Goal: Task Accomplishment & Management: Complete application form

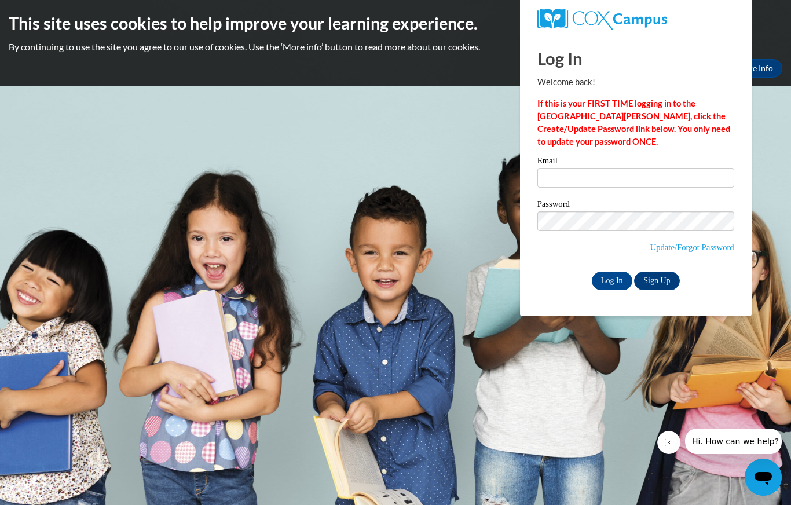
click at [659, 160] on label "Email" at bounding box center [636, 162] width 197 height 12
click at [659, 168] on input "Email" at bounding box center [636, 178] width 197 height 20
type input "[EMAIL_ADDRESS][DOMAIN_NAME]"
click at [711, 243] on link "Update/Forgot Password" at bounding box center [693, 247] width 84 height 9
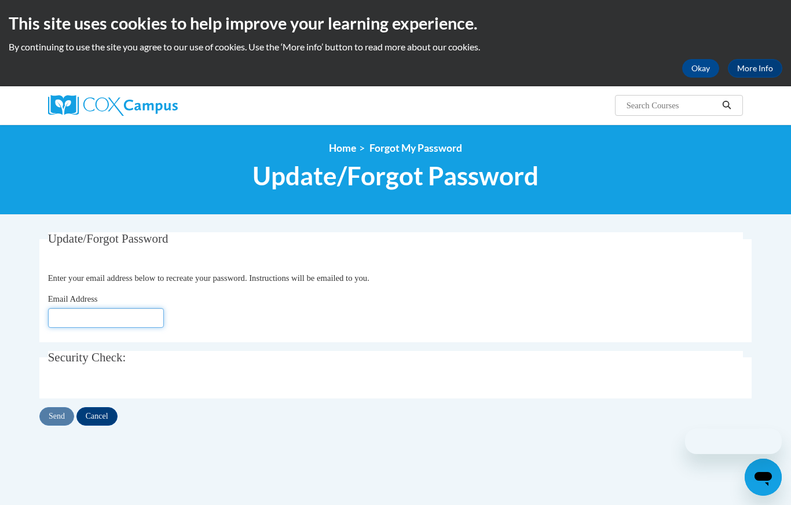
click at [70, 316] on input "Email Address" at bounding box center [106, 318] width 116 height 20
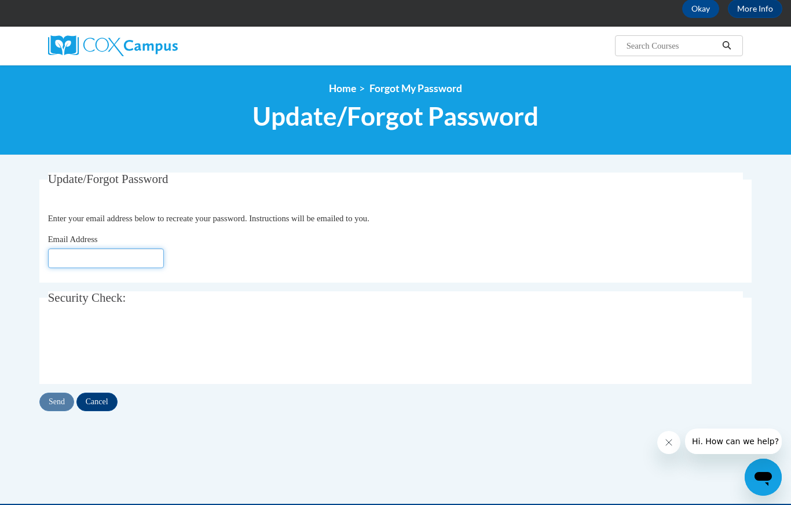
scroll to position [67, 0]
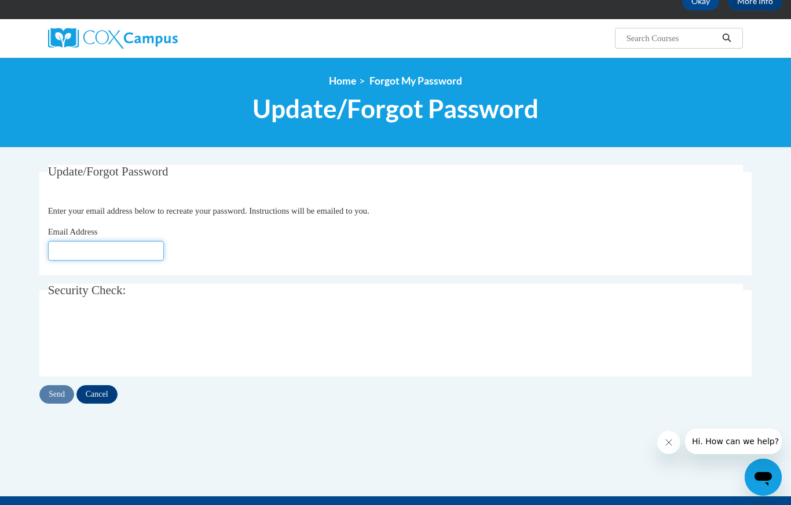
click at [72, 249] on input "Email Address" at bounding box center [106, 251] width 116 height 20
click at [101, 252] on input "Email Address" at bounding box center [106, 251] width 116 height 20
click at [84, 250] on input "Email Address" at bounding box center [106, 251] width 116 height 20
click at [85, 250] on input "Email Address" at bounding box center [106, 251] width 116 height 20
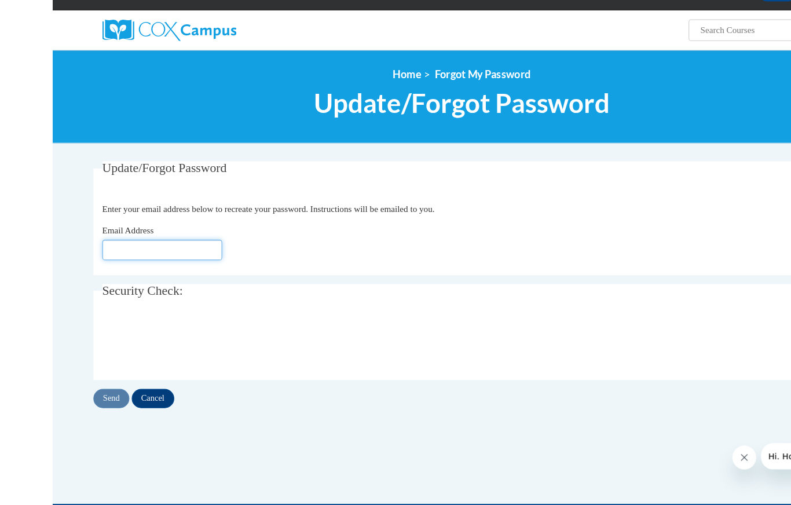
scroll to position [43, 0]
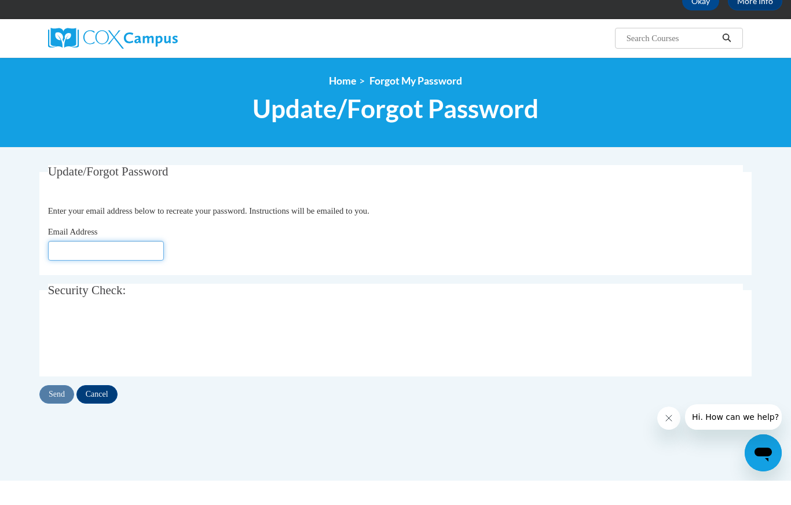
click at [91, 265] on input "Email Address" at bounding box center [106, 275] width 116 height 20
click at [69, 265] on input "Email Address" at bounding box center [106, 275] width 116 height 20
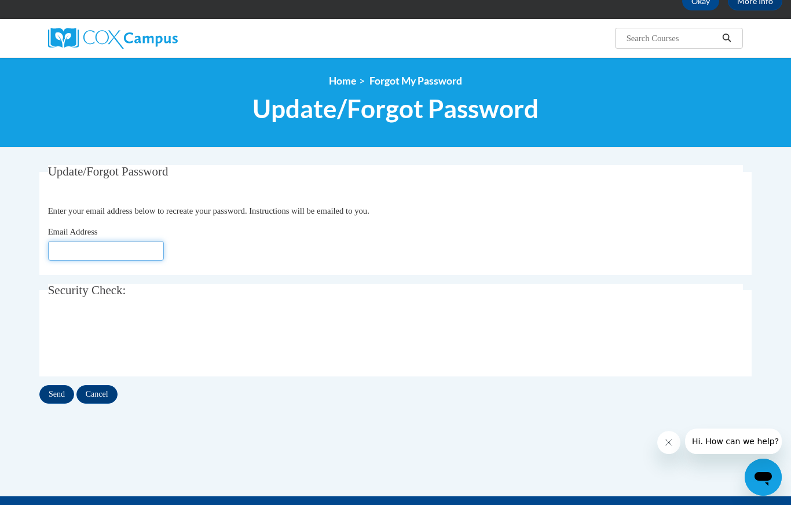
click at [69, 247] on input "Email Address" at bounding box center [106, 251] width 116 height 20
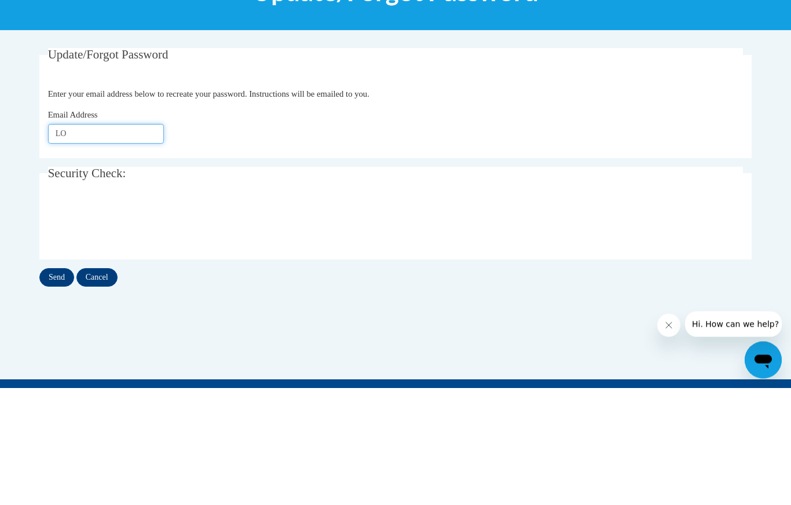
type input "L"
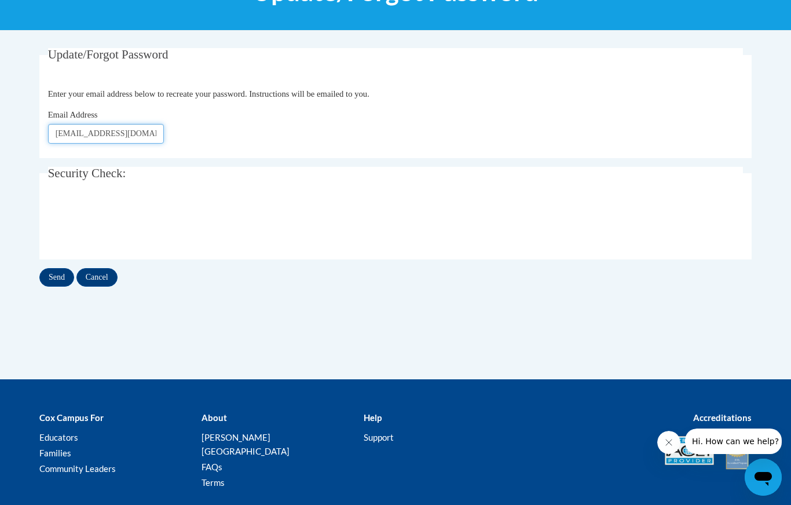
type input "lovgabrielle37@yahoo.com"
click at [53, 274] on input "Send" at bounding box center [56, 277] width 35 height 19
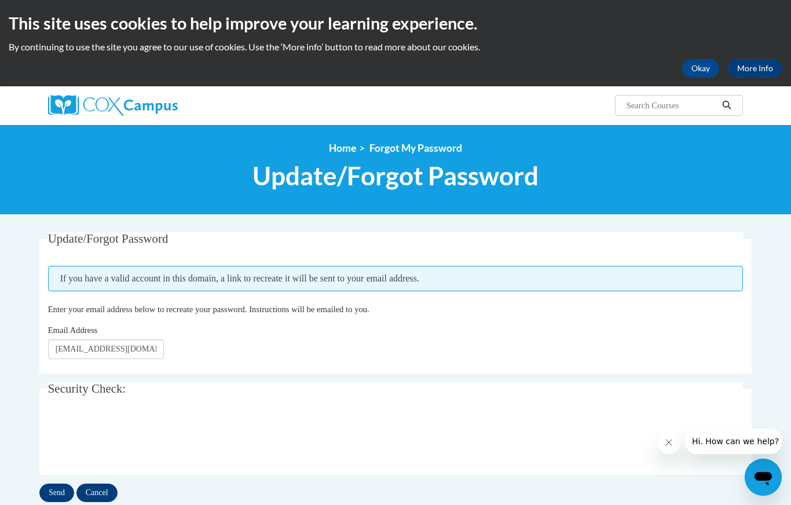
click at [46, 494] on input "Send" at bounding box center [56, 493] width 35 height 19
click at [470, 405] on fieldset "Security Check: Enter the security code + =" at bounding box center [395, 428] width 713 height 93
click at [703, 59] on button "Okay" at bounding box center [701, 68] width 37 height 19
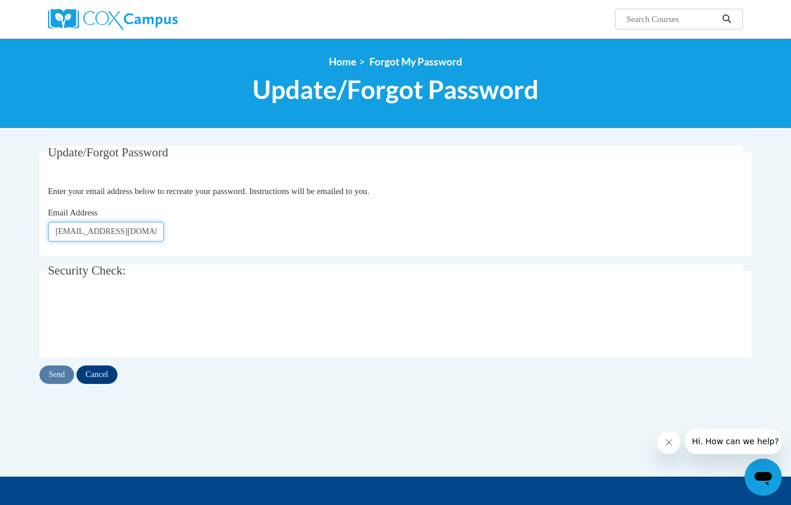
click at [144, 231] on input "[EMAIL_ADDRESS][DOMAIN_NAME]" at bounding box center [106, 232] width 116 height 20
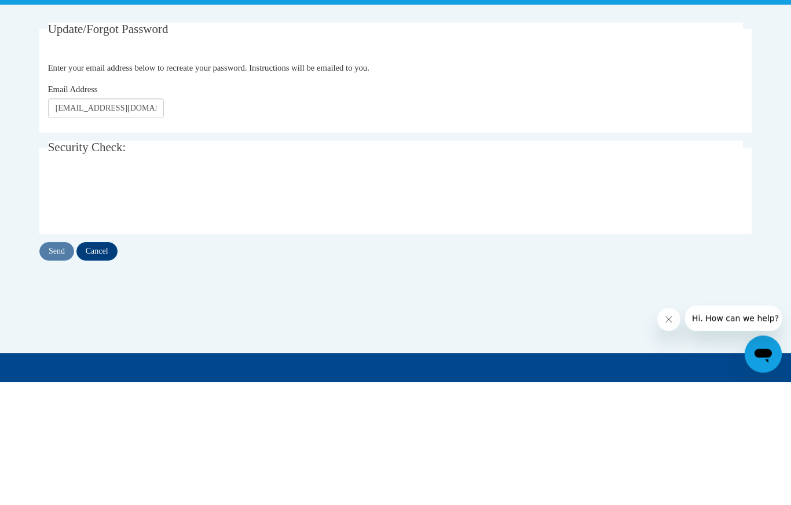
scroll to position [123, 0]
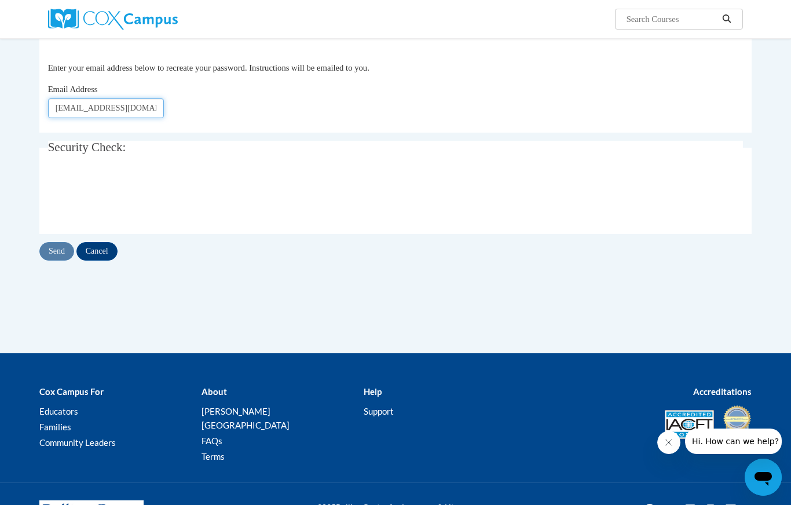
type input "[EMAIL_ADDRESS][DOMAIN_NAME]"
click at [55, 250] on input "Send" at bounding box center [56, 251] width 35 height 19
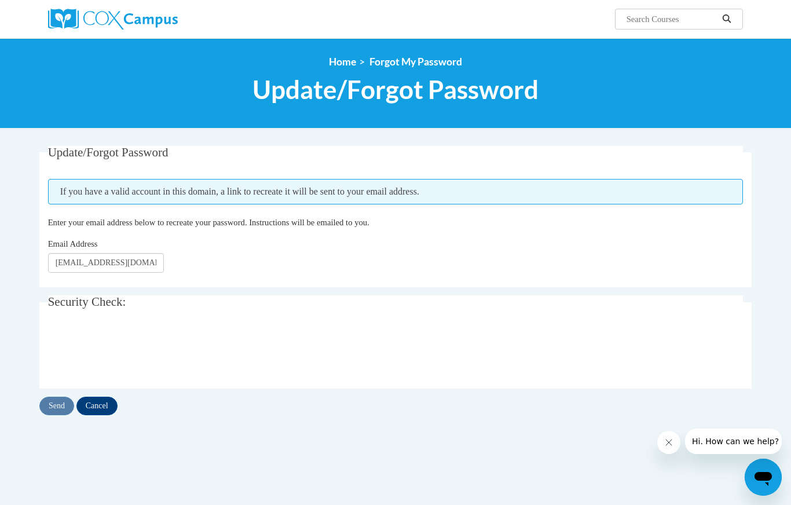
click at [106, 16] on img at bounding box center [113, 19] width 130 height 21
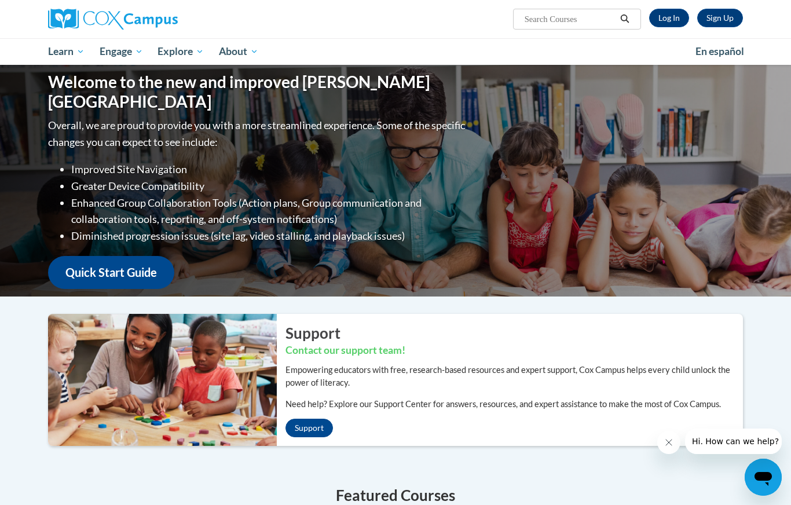
click at [665, 17] on link "Log In" at bounding box center [669, 18] width 40 height 19
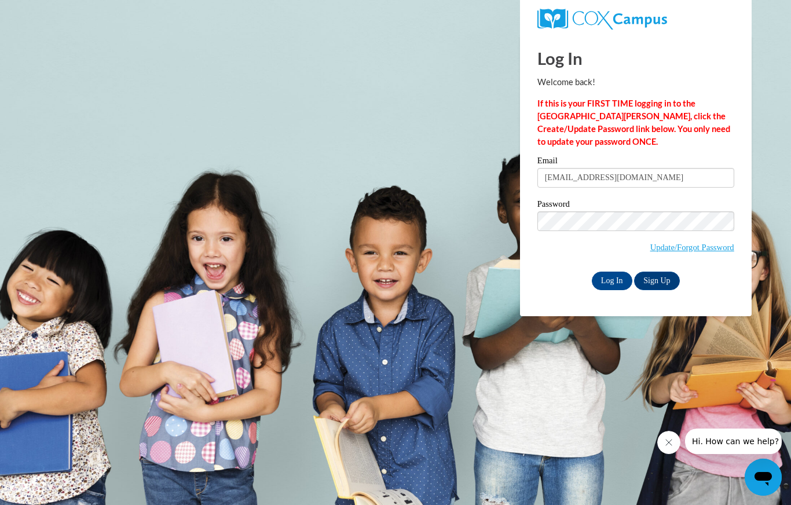
type input "lovegabrielle37@yahoo.com"
click at [612, 280] on input "Log In" at bounding box center [612, 281] width 41 height 19
click at [608, 279] on input "Log In" at bounding box center [612, 281] width 41 height 19
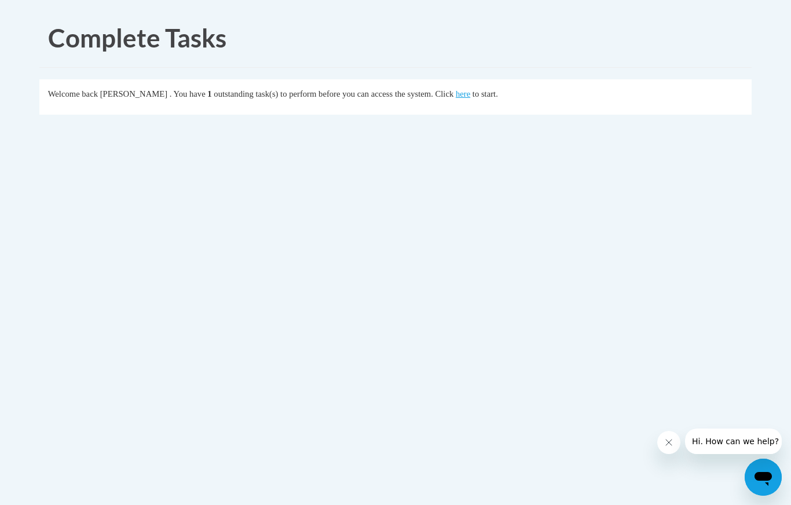
click at [207, 96] on span "1" at bounding box center [209, 93] width 4 height 9
click at [456, 95] on link "here" at bounding box center [463, 93] width 14 height 9
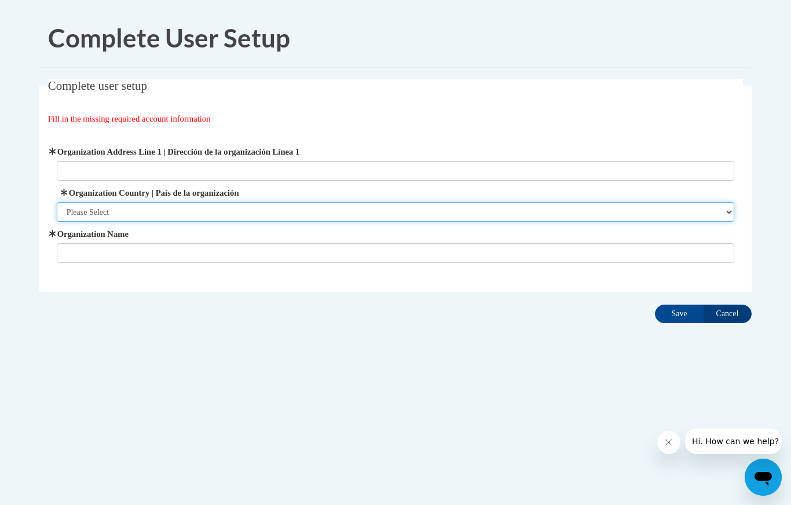
click at [86, 207] on select "Please Select [GEOGRAPHIC_DATA] | [GEOGRAPHIC_DATA] Outside of [GEOGRAPHIC_DATA…" at bounding box center [396, 212] width 678 height 20
click at [98, 211] on select "Please Select [GEOGRAPHIC_DATA] | [GEOGRAPHIC_DATA] Outside of [GEOGRAPHIC_DATA…" at bounding box center [396, 212] width 678 height 20
select select "ad49bcad-a171-4b2e-b99c-48b446064914"
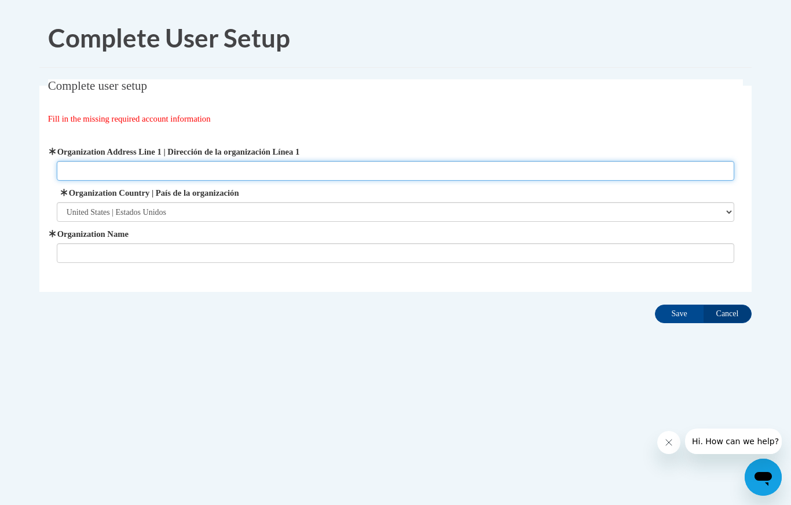
click at [72, 168] on input "Organization Address Line 1 | Dirección de la organización Línea 1" at bounding box center [396, 171] width 678 height 20
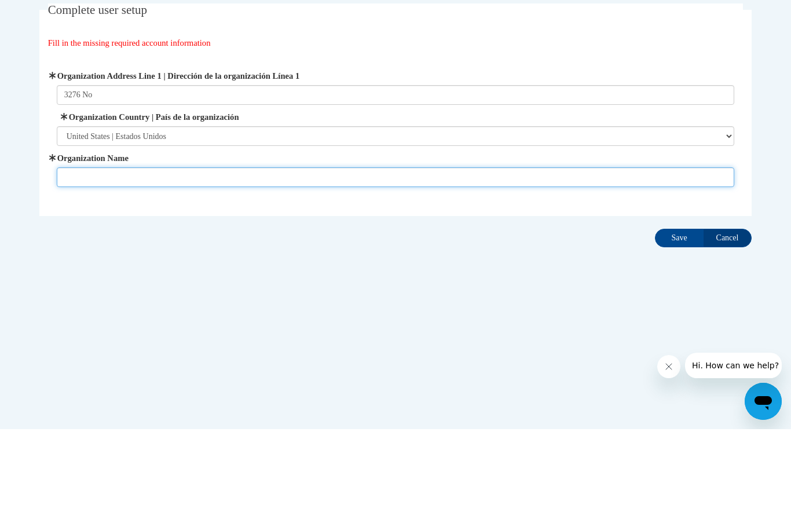
click at [77, 243] on input "Organization Name" at bounding box center [396, 253] width 678 height 20
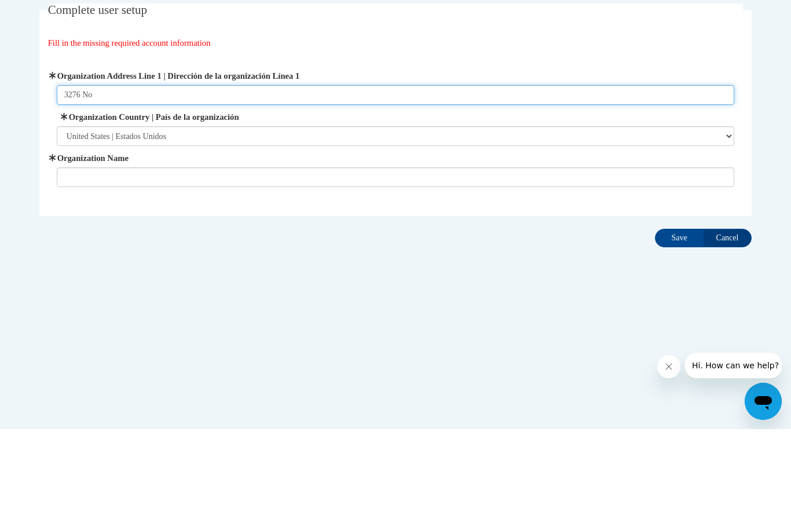
click at [106, 161] on input "3276 No" at bounding box center [396, 171] width 678 height 20
type input "3"
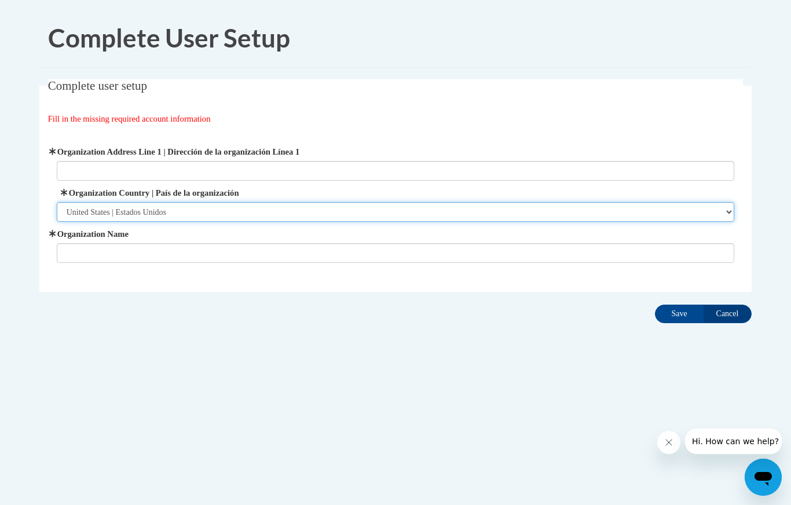
click at [159, 207] on select "Please Select United States | Estados Unidos Outside of the United States | Fue…" at bounding box center [396, 212] width 678 height 20
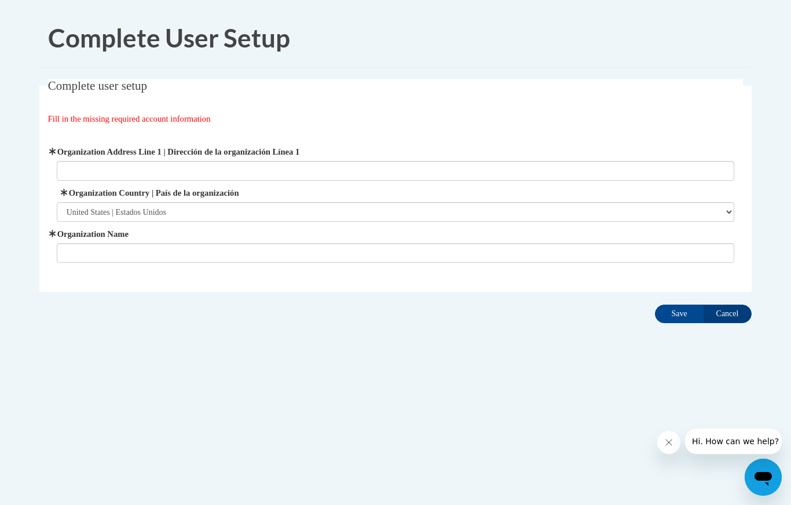
click at [685, 306] on input "Save" at bounding box center [679, 314] width 49 height 19
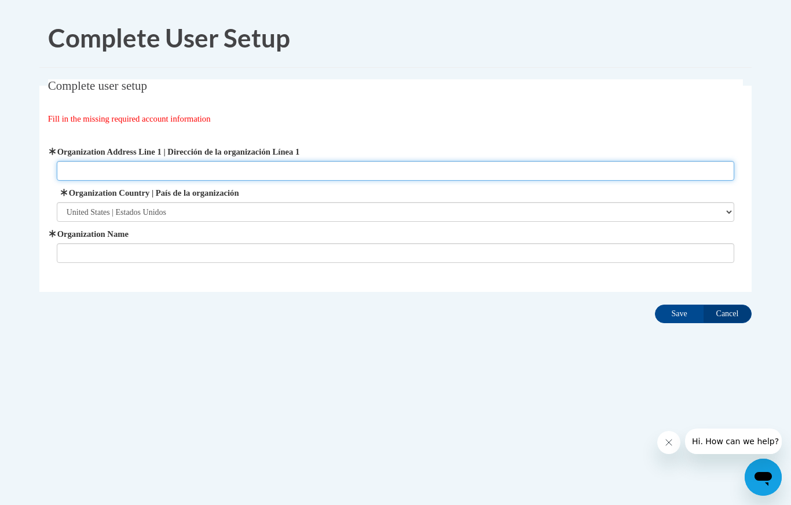
click at [729, 317] on input "Cancel" at bounding box center [727, 314] width 49 height 19
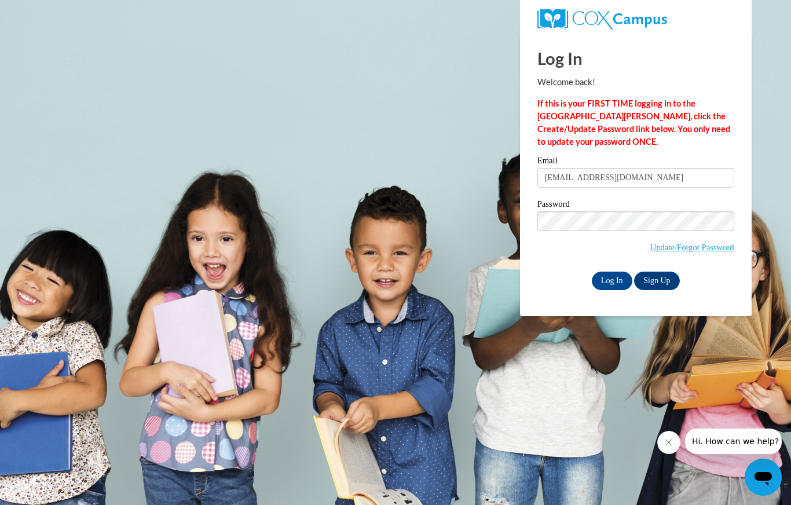
type input "[EMAIL_ADDRESS][DOMAIN_NAME]"
click at [608, 278] on input "Log In" at bounding box center [612, 281] width 41 height 19
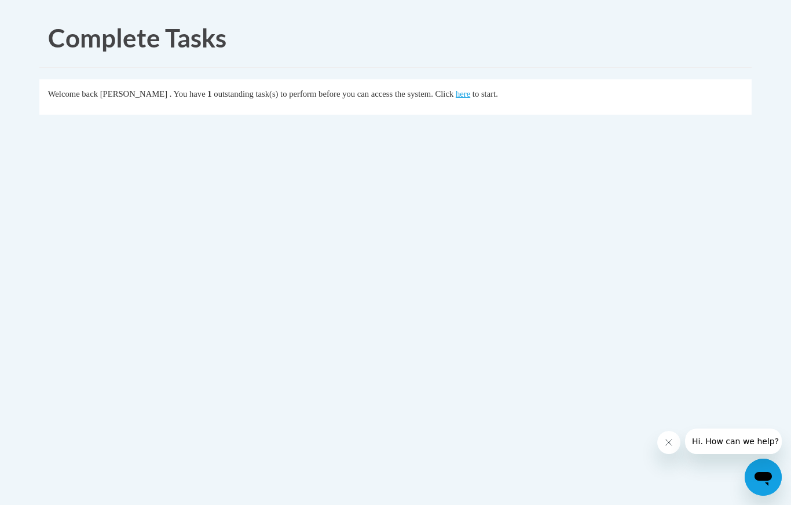
click at [456, 95] on link "here" at bounding box center [463, 93] width 14 height 9
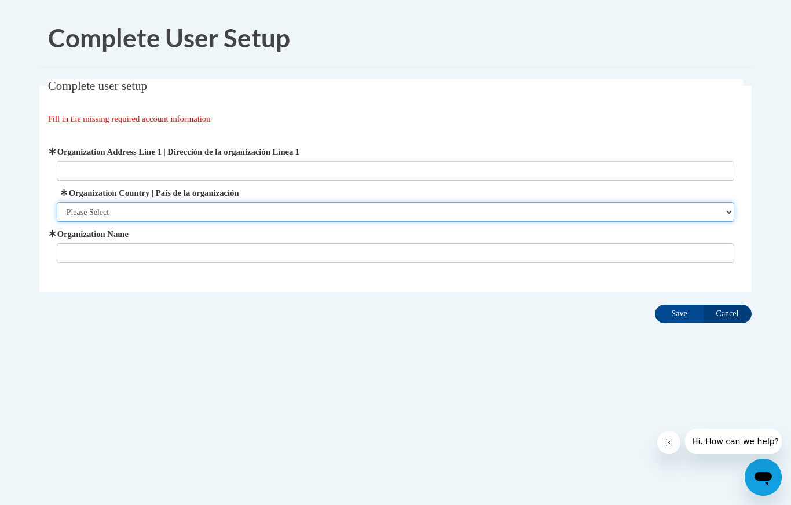
click at [407, 221] on select "Please Select [GEOGRAPHIC_DATA] | [GEOGRAPHIC_DATA] Outside of [GEOGRAPHIC_DATA…" at bounding box center [396, 212] width 678 height 20
select select "ad49bcad-a171-4b2e-b99c-48b446064914"
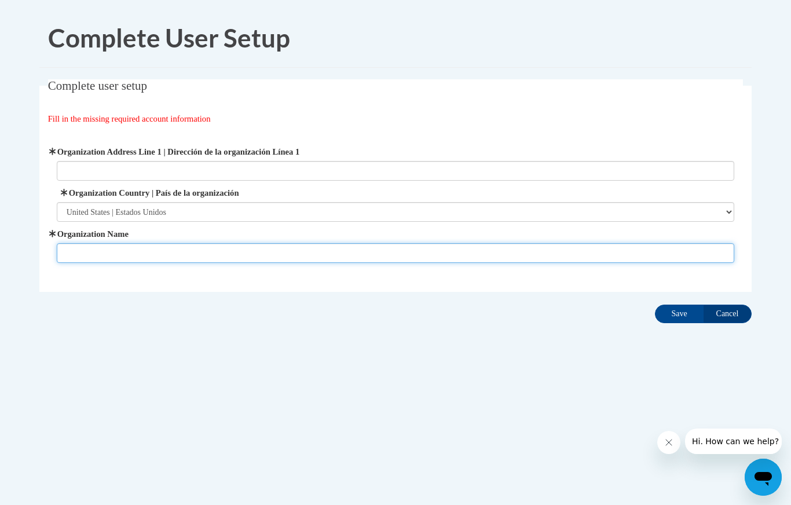
click at [357, 252] on input "Organization Name" at bounding box center [396, 253] width 678 height 20
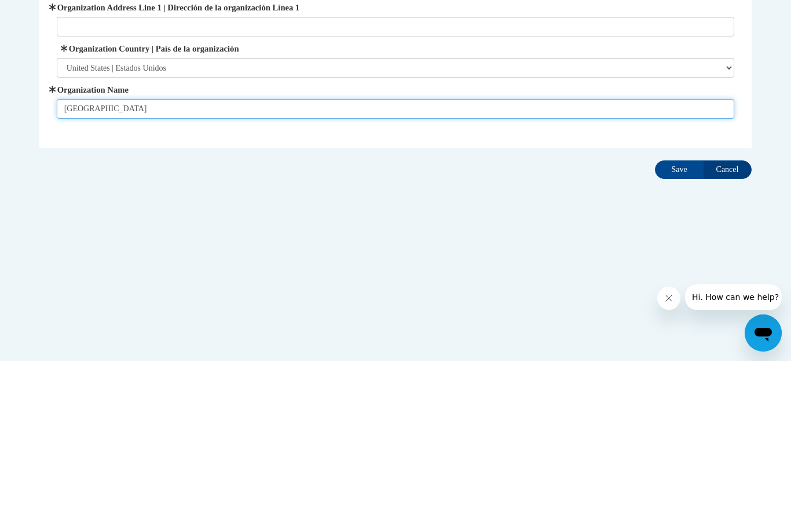
type input "[GEOGRAPHIC_DATA]"
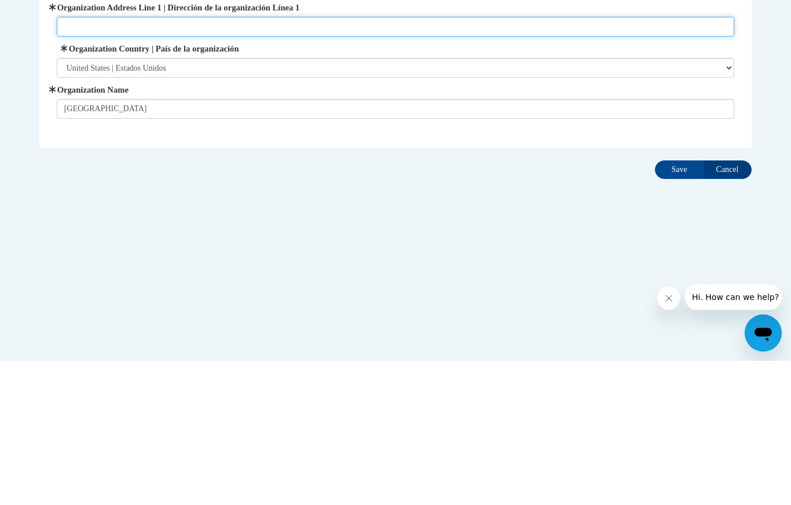
click at [71, 161] on input "Organization Address Line 1 | Dirección de la organización Línea 1" at bounding box center [396, 171] width 678 height 20
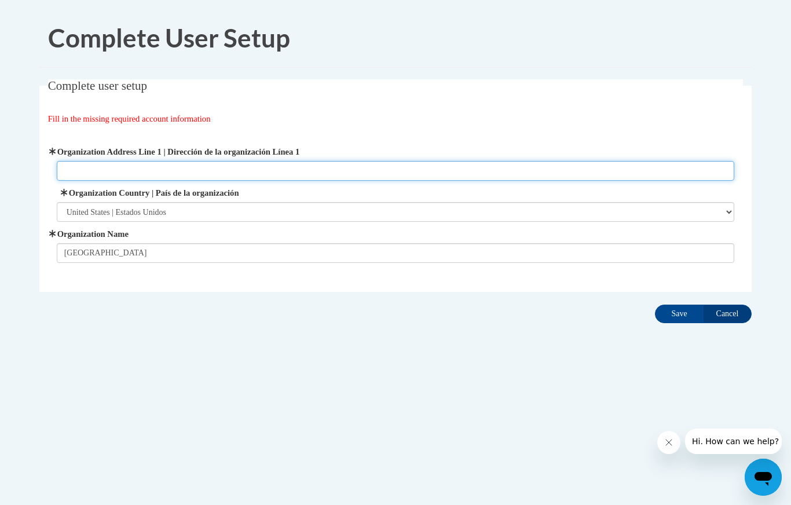
click at [78, 169] on input "Organization Address Line 1 | Dirección de la organización Línea 1" at bounding box center [396, 171] width 678 height 20
click at [132, 169] on input "3003" at bounding box center [396, 171] width 678 height 20
click at [169, 166] on input "3003 Howell Mill" at bounding box center [396, 171] width 678 height 20
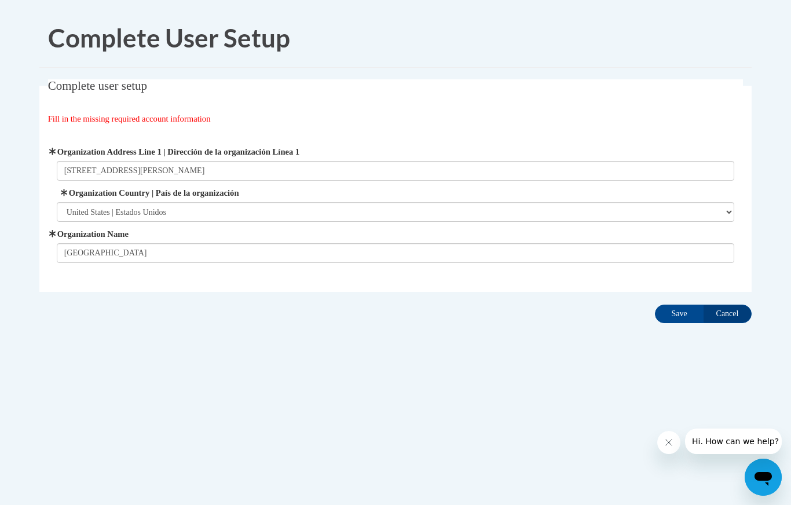
click at [363, 156] on label "Organization Address Line 1 | Dirección de la organización Línea 1" at bounding box center [396, 151] width 678 height 13
click at [363, 161] on input "3003 Howell Mill Rd NW" at bounding box center [396, 171] width 678 height 20
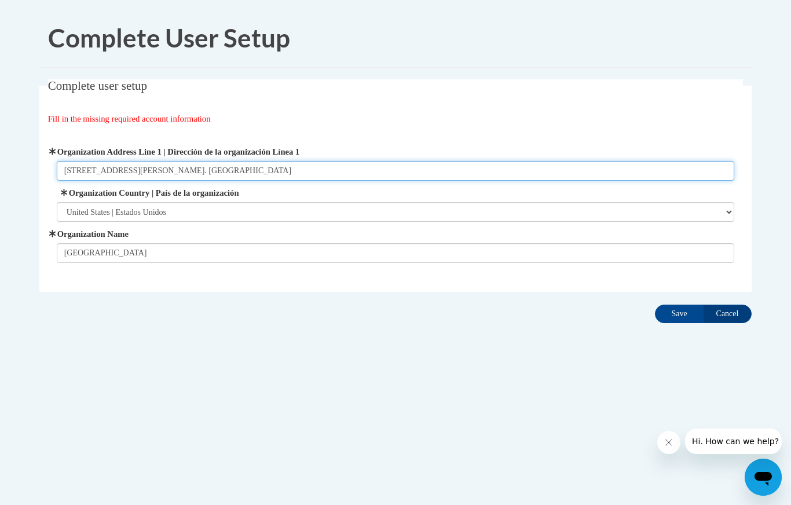
click at [343, 174] on input "3003 Howell Mill Rd NW, Atlanta. GA" at bounding box center [396, 171] width 678 height 20
type input "3003 Howell Mill Rd NW, Atlanta. GA 30327"
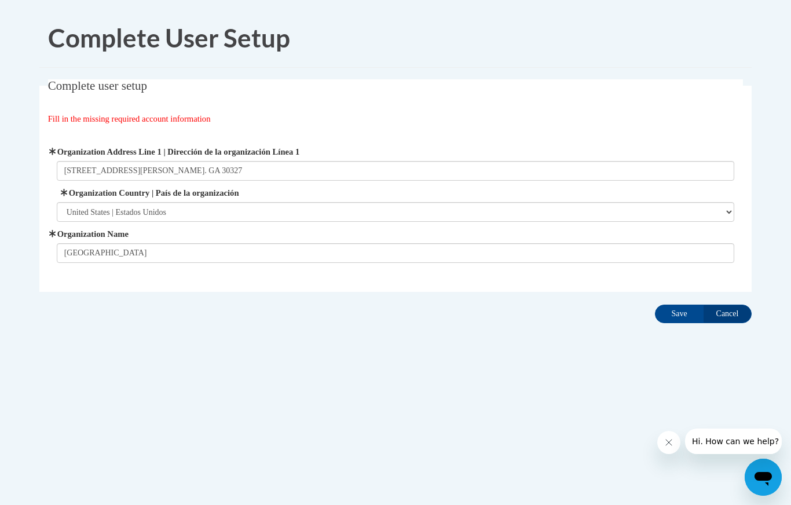
click at [677, 309] on input "Save" at bounding box center [679, 314] width 49 height 19
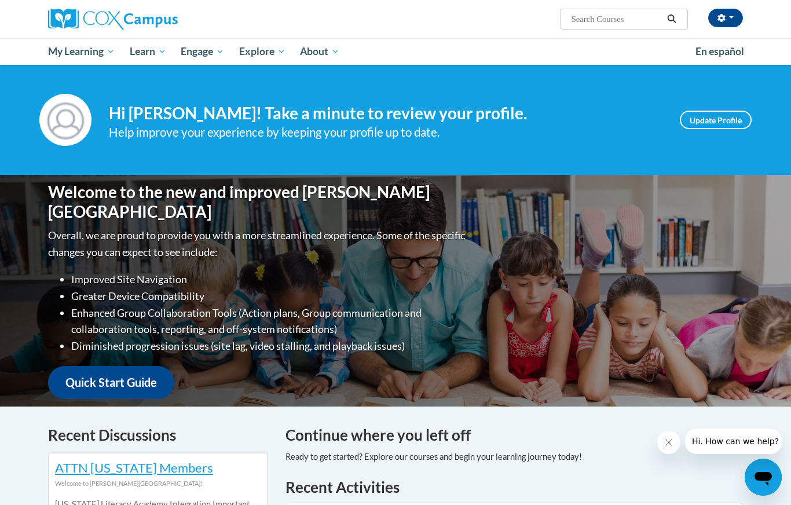
click at [722, 124] on link "Update Profile" at bounding box center [716, 120] width 72 height 19
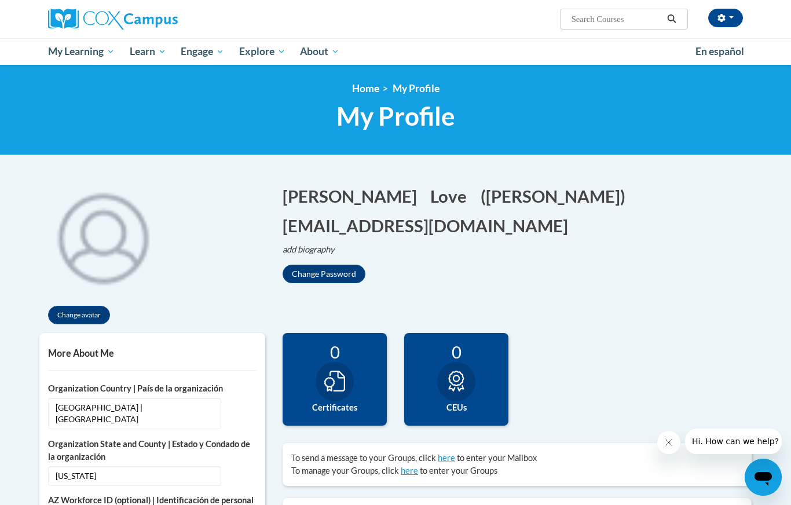
click at [0, 0] on span "My Course Progress" at bounding box center [0, 0] width 0 height 0
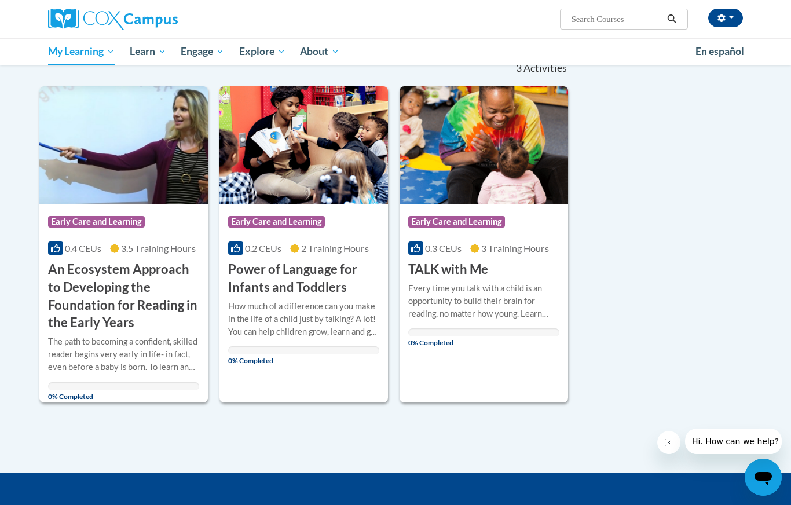
scroll to position [130, 0]
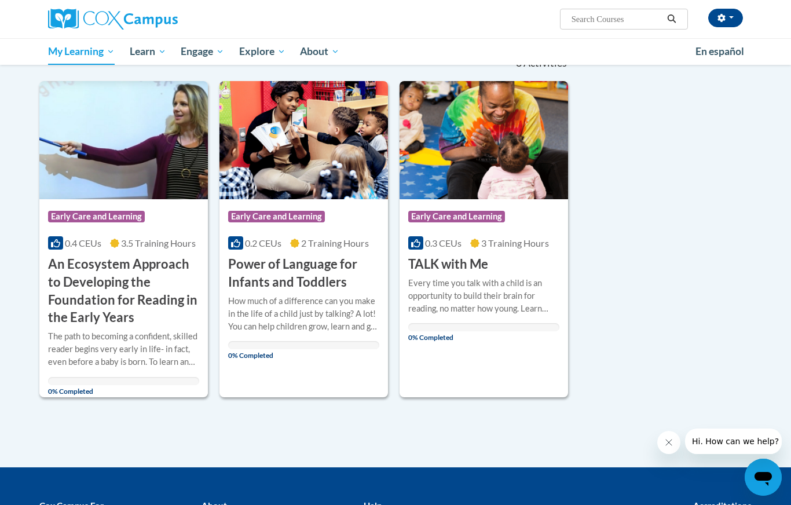
click at [148, 308] on h3 "An Ecosystem Approach to Developing the Foundation for Reading in the Early Yea…" at bounding box center [123, 291] width 151 height 71
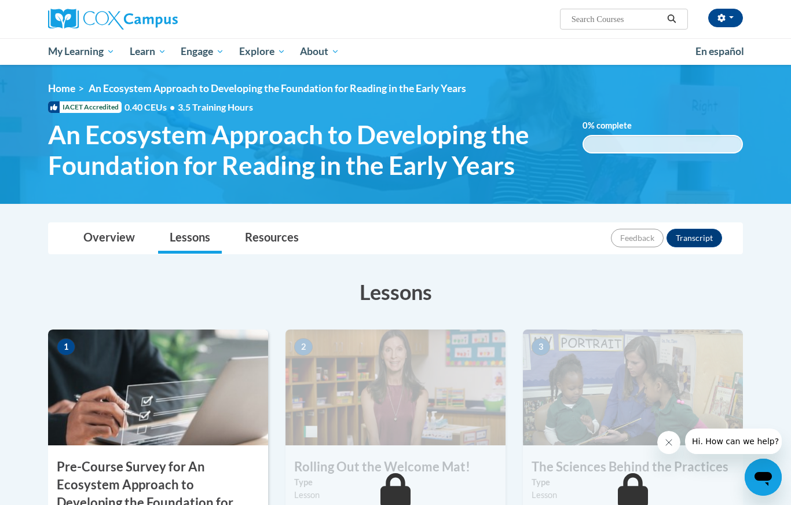
click at [112, 229] on link "Overview" at bounding box center [109, 238] width 75 height 31
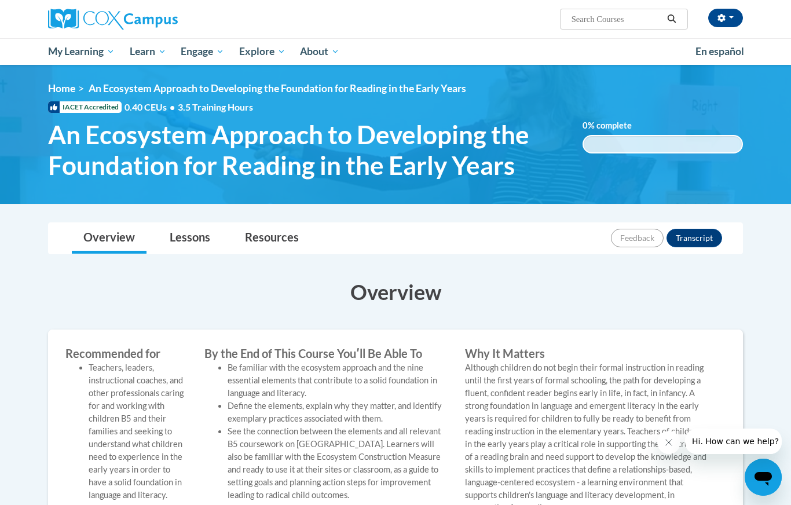
click at [0, 0] on span "My Course Progress" at bounding box center [0, 0] width 0 height 0
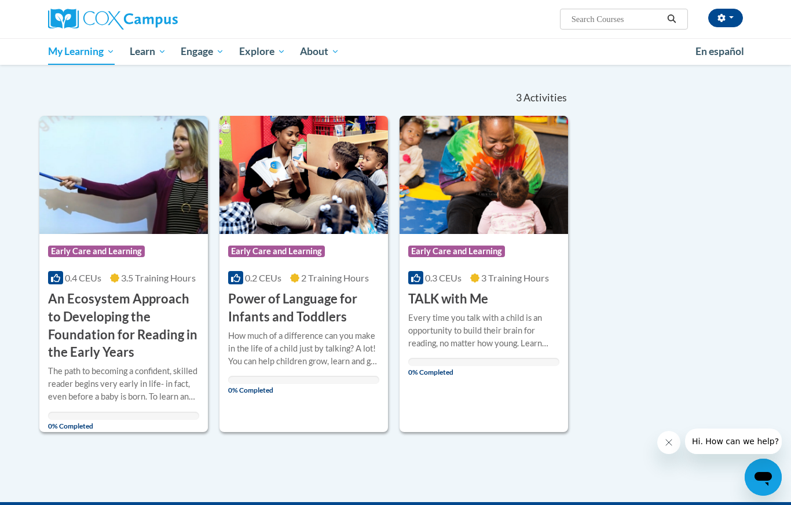
scroll to position [96, 0]
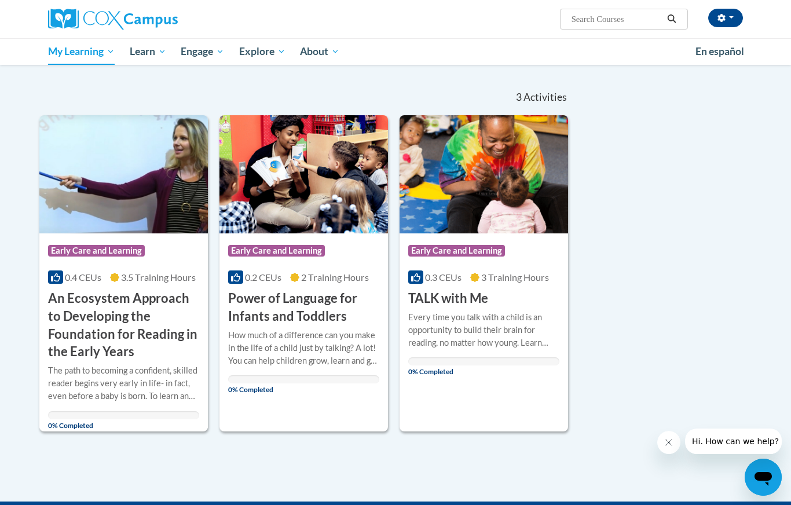
click at [333, 308] on h3 "Power of Language for Infants and Toddlers" at bounding box center [303, 308] width 151 height 36
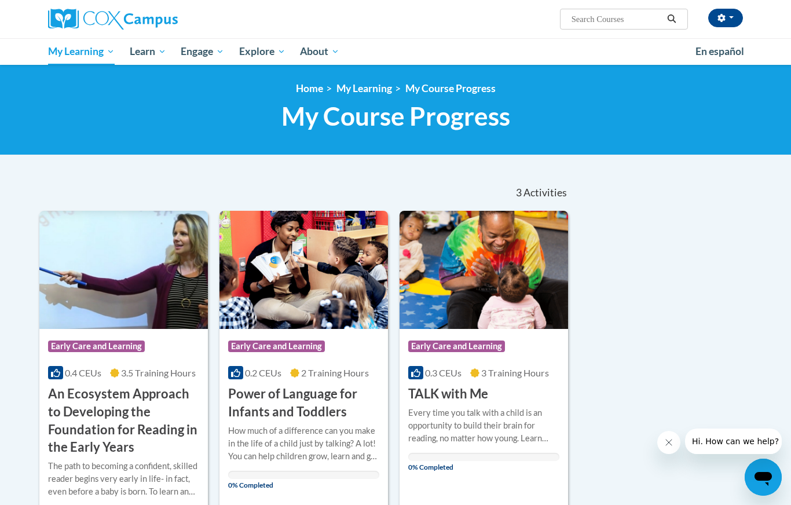
scroll to position [146, 0]
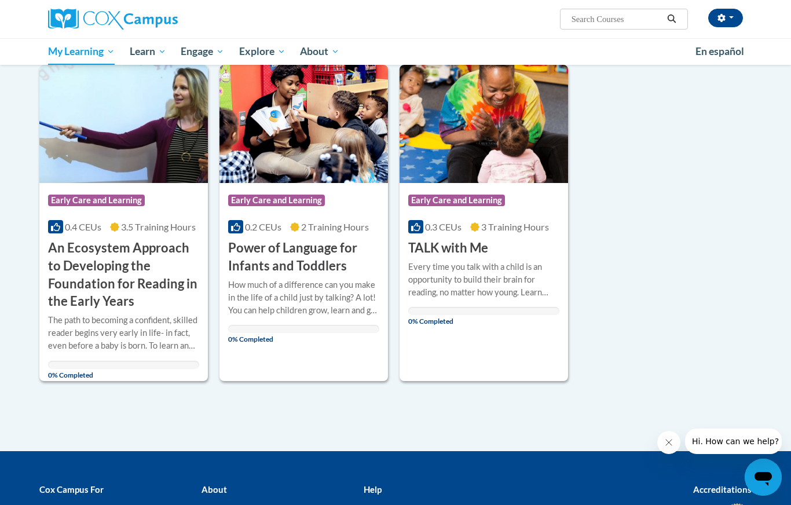
click at [517, 247] on div "Course Category: Early Care and Learning 0.3 CEUs 3 Training Hours COURSE TALK …" at bounding box center [484, 220] width 169 height 74
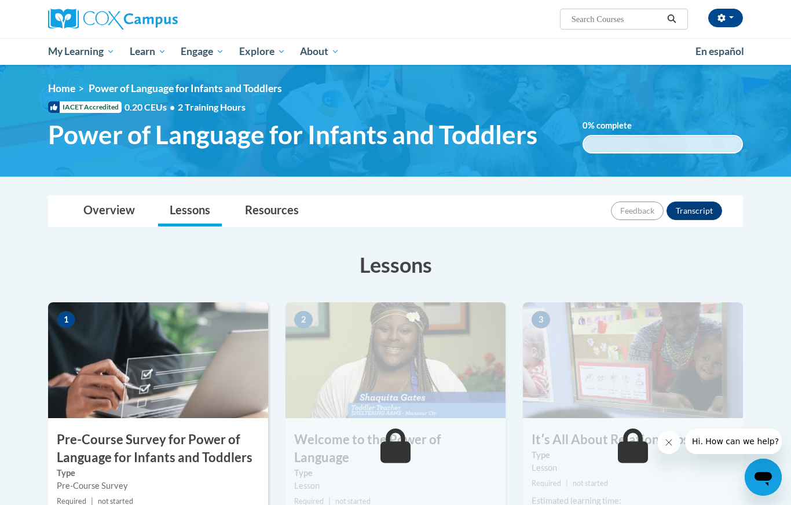
click at [101, 207] on link "Overview" at bounding box center [109, 211] width 75 height 31
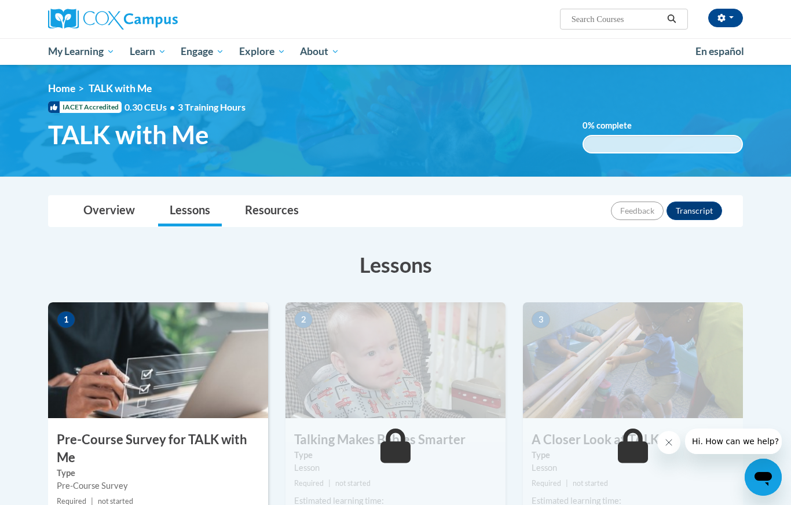
click at [114, 198] on link "Overview" at bounding box center [109, 211] width 75 height 31
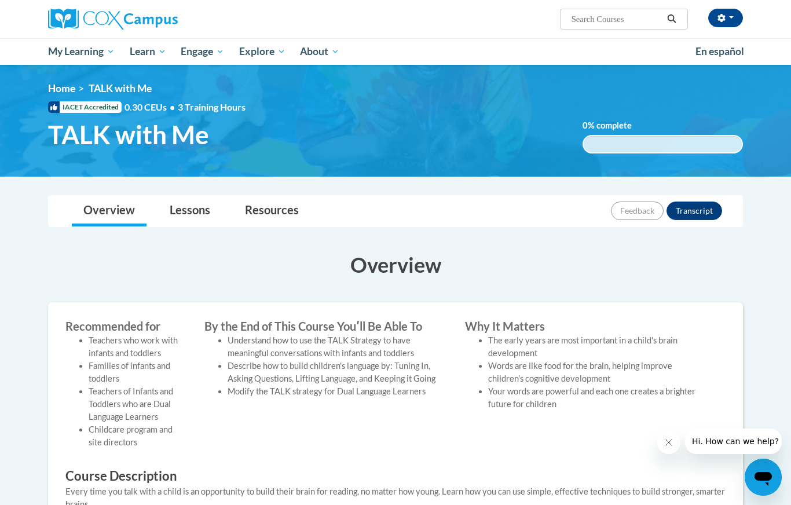
click at [501, 498] on div "Every time you talk with a child is an opportunity to build their brain for rea…" at bounding box center [395, 498] width 660 height 25
click at [723, 18] on icon "button" at bounding box center [722, 18] width 8 height 8
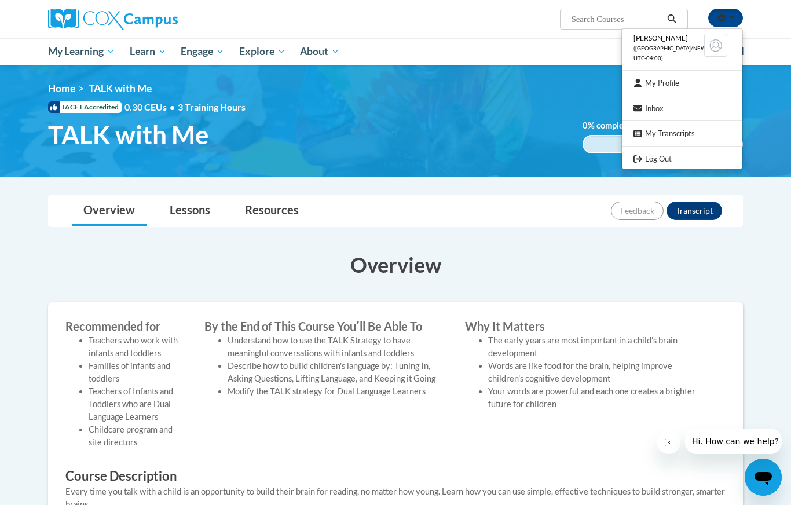
click at [675, 76] on link "My Profile" at bounding box center [682, 83] width 121 height 14
